Goal: Task Accomplishment & Management: Complete application form

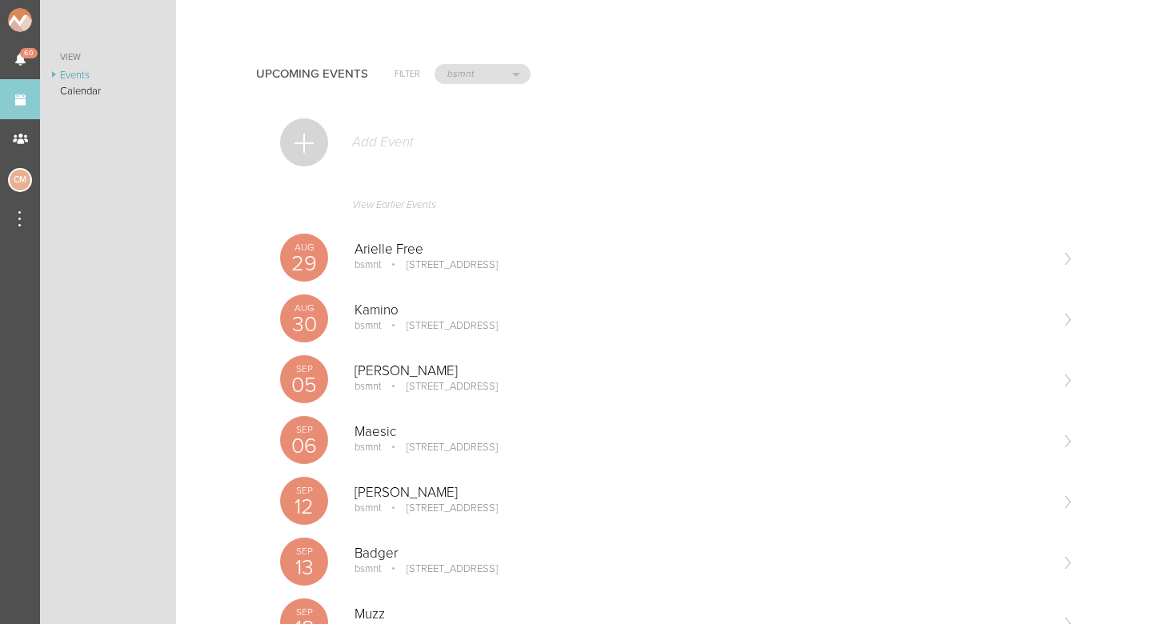
click at [320, 128] on div at bounding box center [304, 142] width 48 height 48
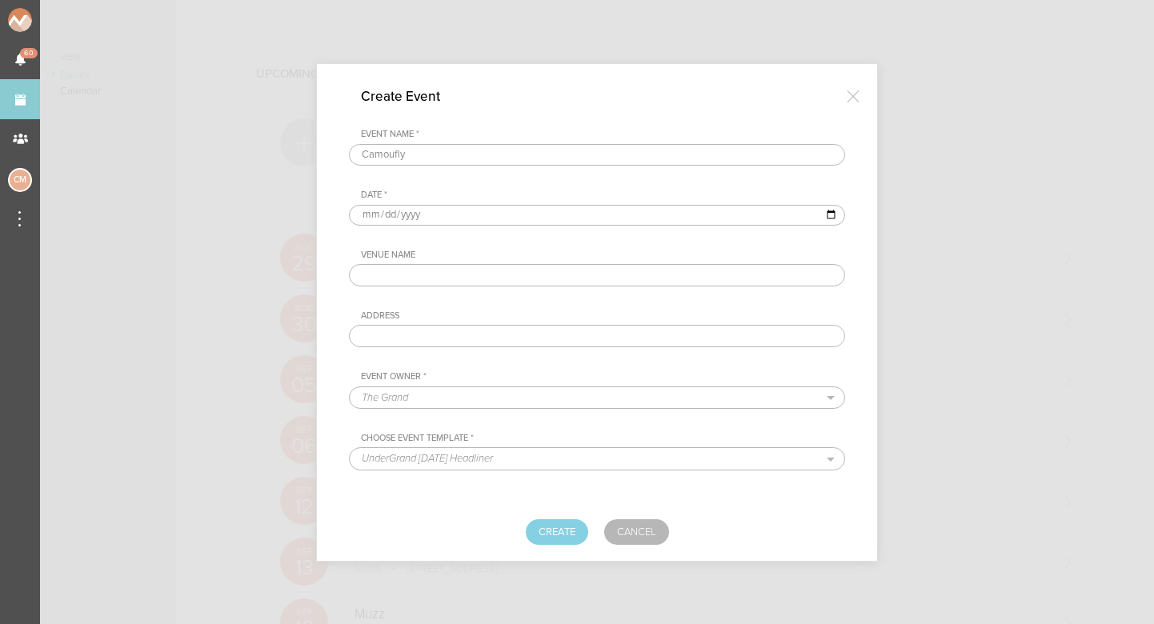
type input "Camoufly"
click at [363, 217] on input "date" at bounding box center [597, 215] width 496 height 21
type input "[DATE]"
click at [510, 307] on div "Venue Name Address" at bounding box center [597, 299] width 496 height 98
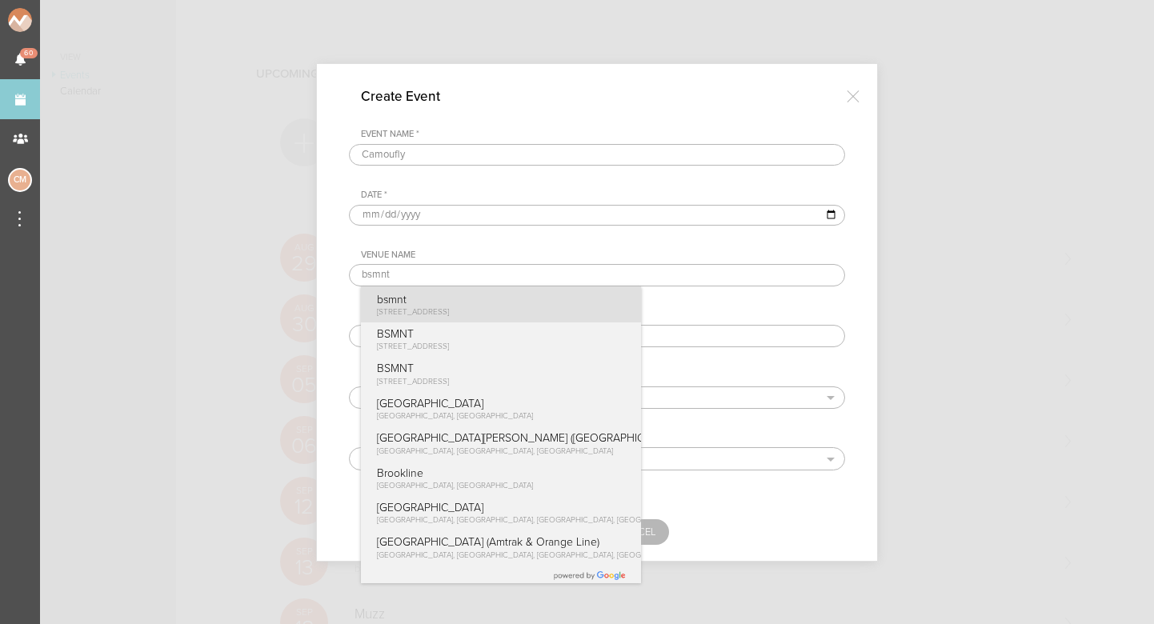
click at [436, 304] on p "bsmnt" at bounding box center [413, 300] width 73 height 14
type input "bsmnt"
type input "[STREET_ADDRESS]"
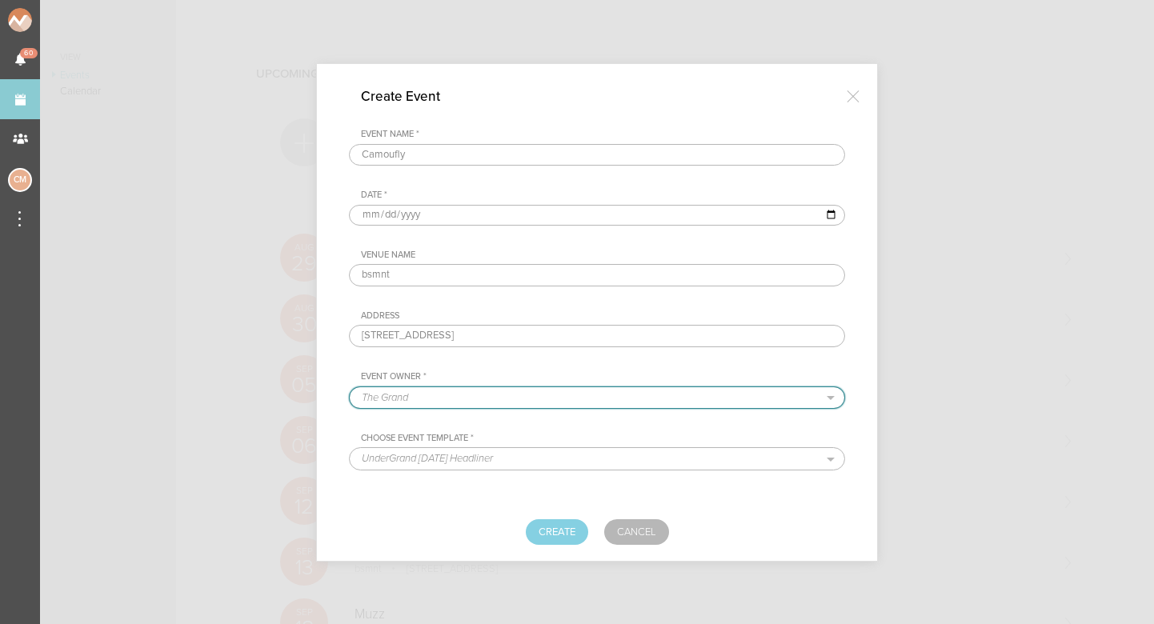
select select "1884"
select select "1615"
click at [555, 530] on button "Create" at bounding box center [557, 532] width 62 height 26
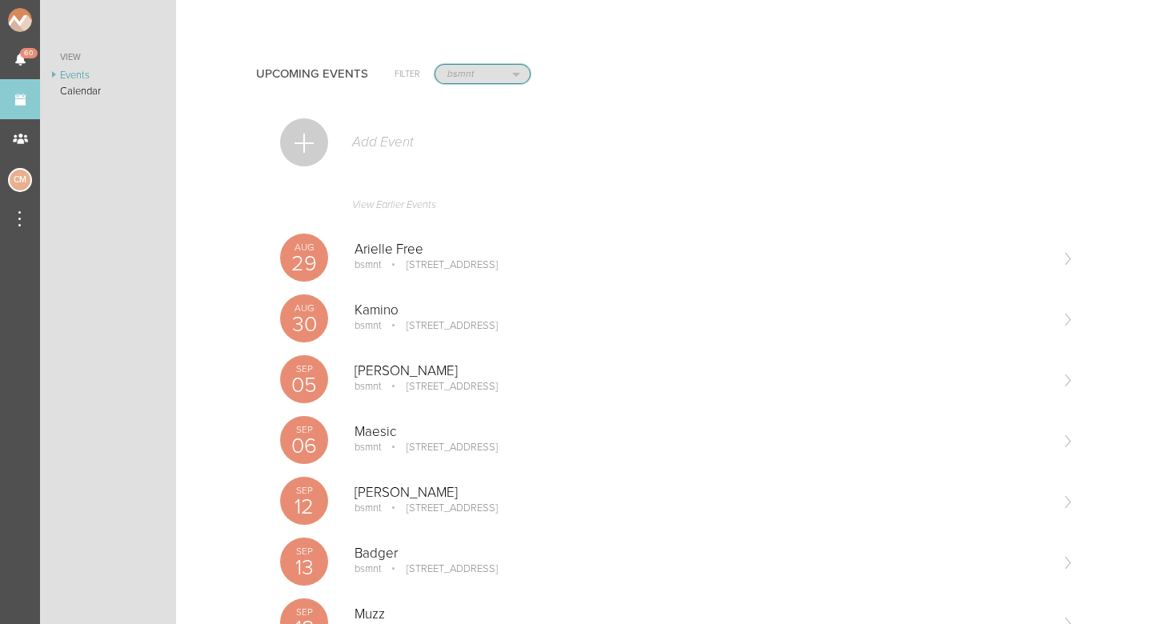
select select "20"
select select "644"
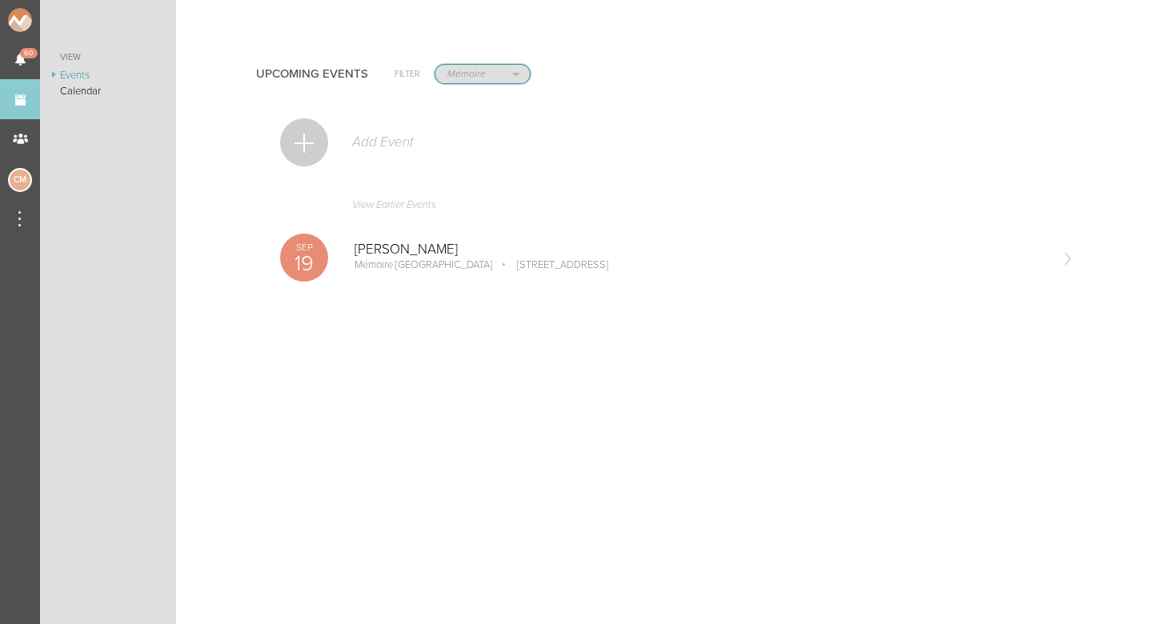
select select "1884"
